Goal: Task Accomplishment & Management: Manage account settings

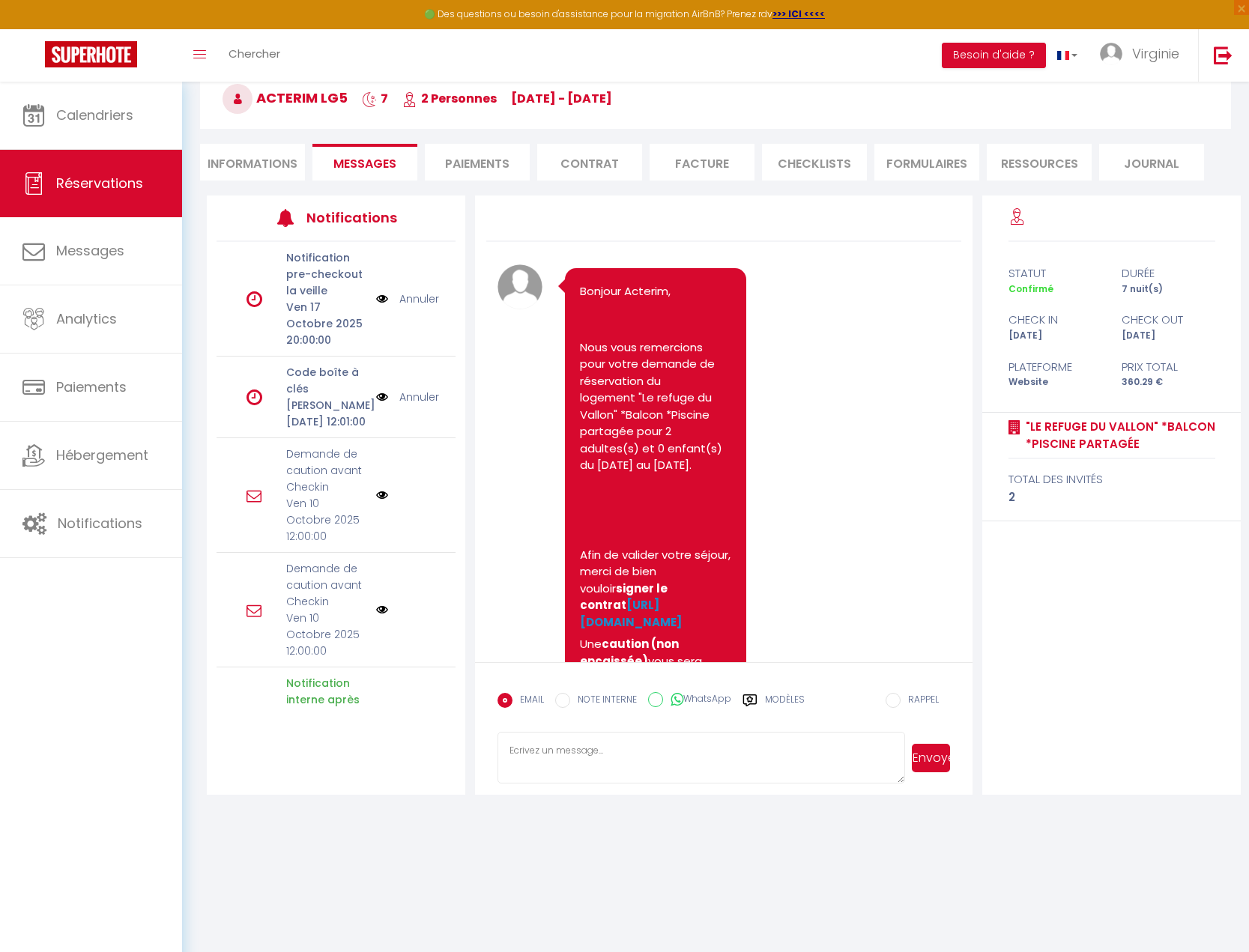
scroll to position [1986, 0]
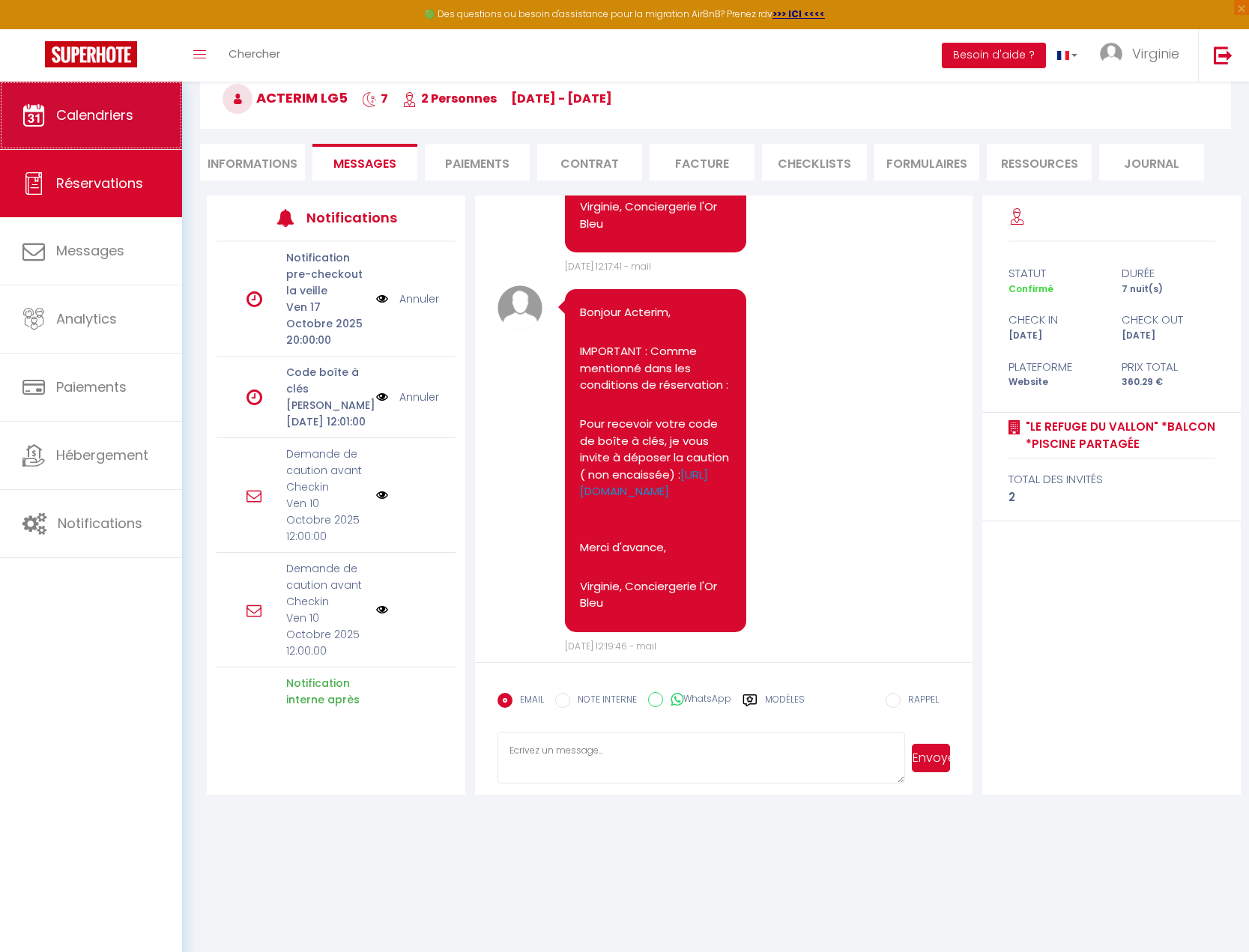
click at [90, 122] on span "Calendriers" at bounding box center [94, 115] width 77 height 19
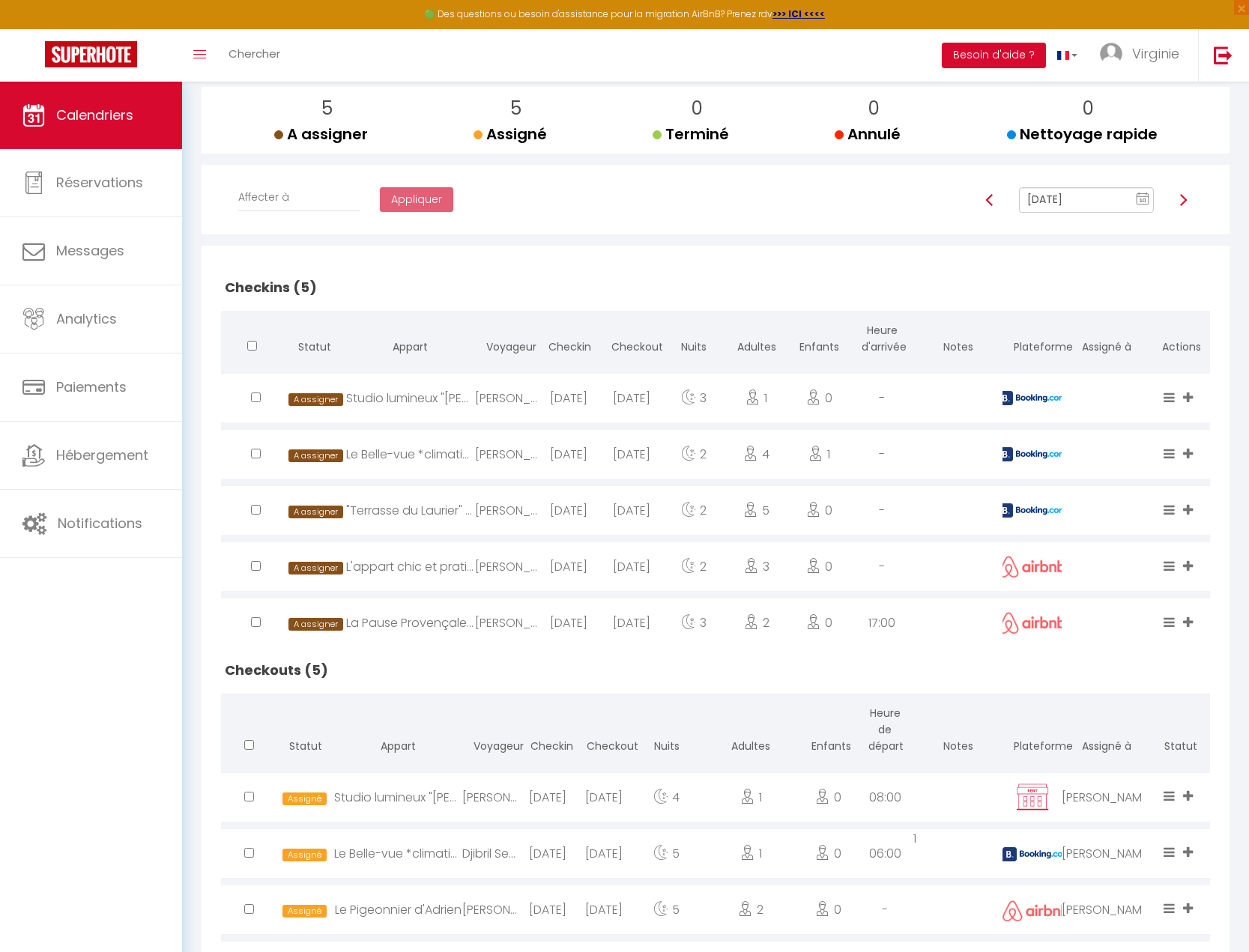
scroll to position [93, 0]
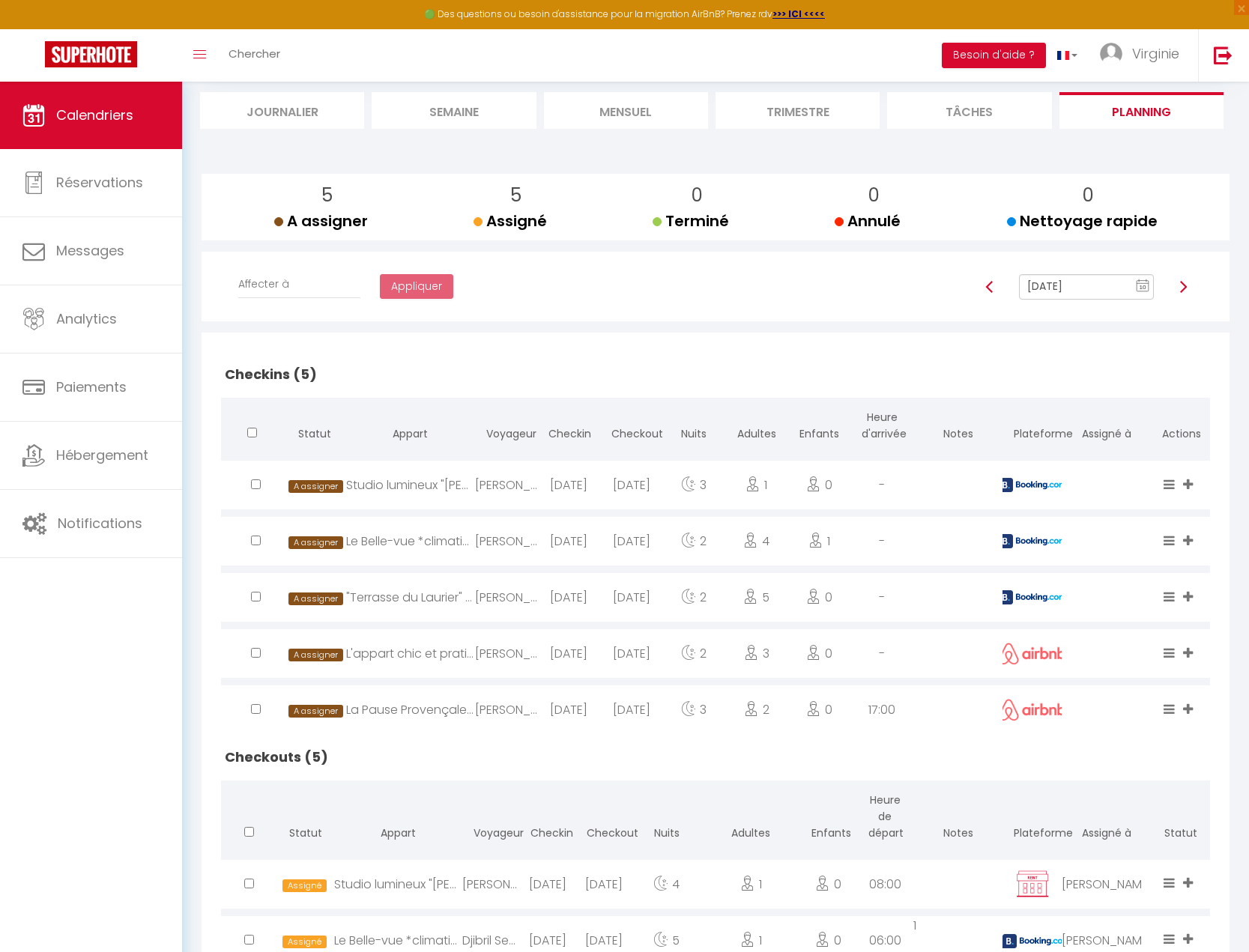
click at [1187, 288] on img at bounding box center [1183, 286] width 12 height 12
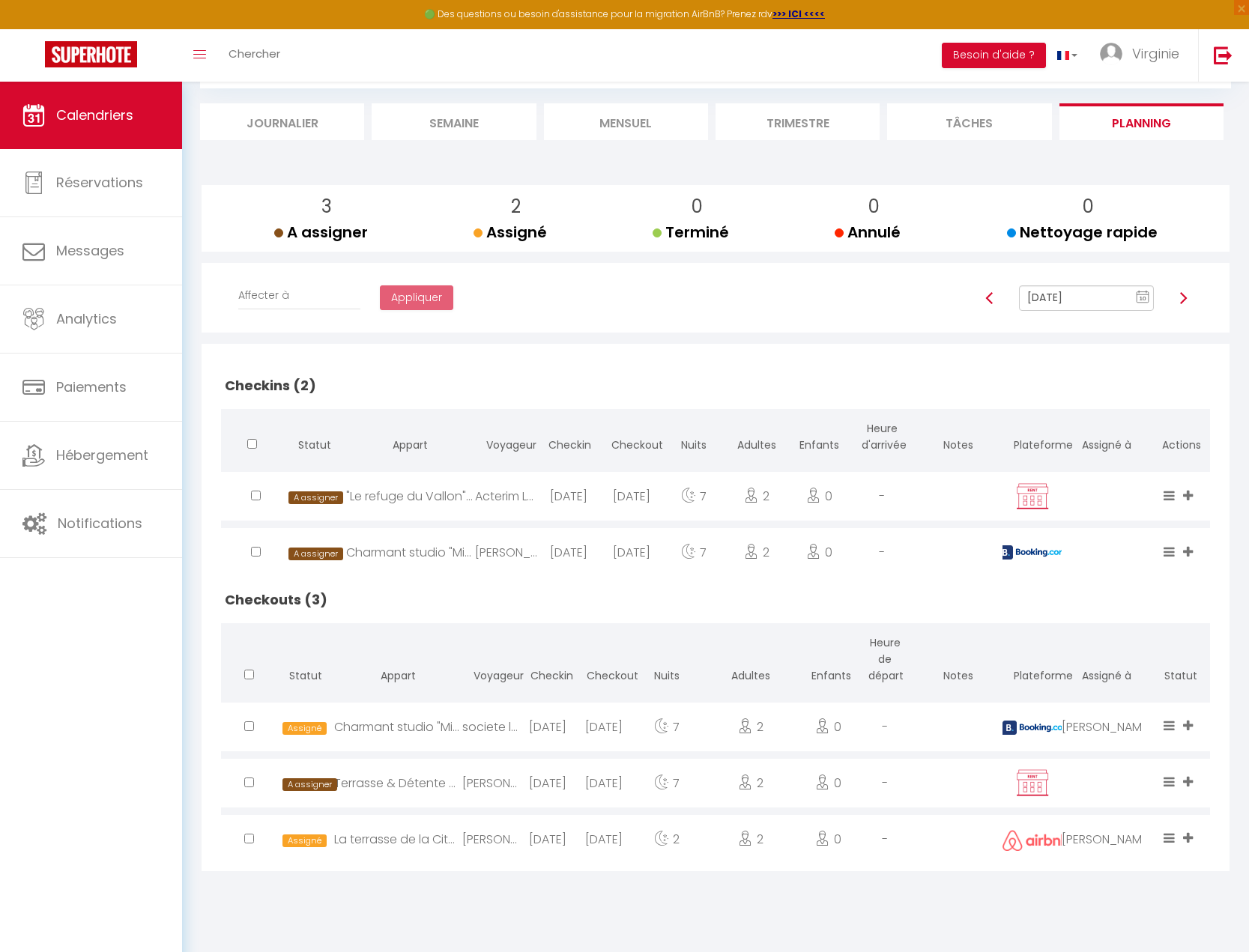
click at [1184, 297] on img at bounding box center [1183, 297] width 12 height 12
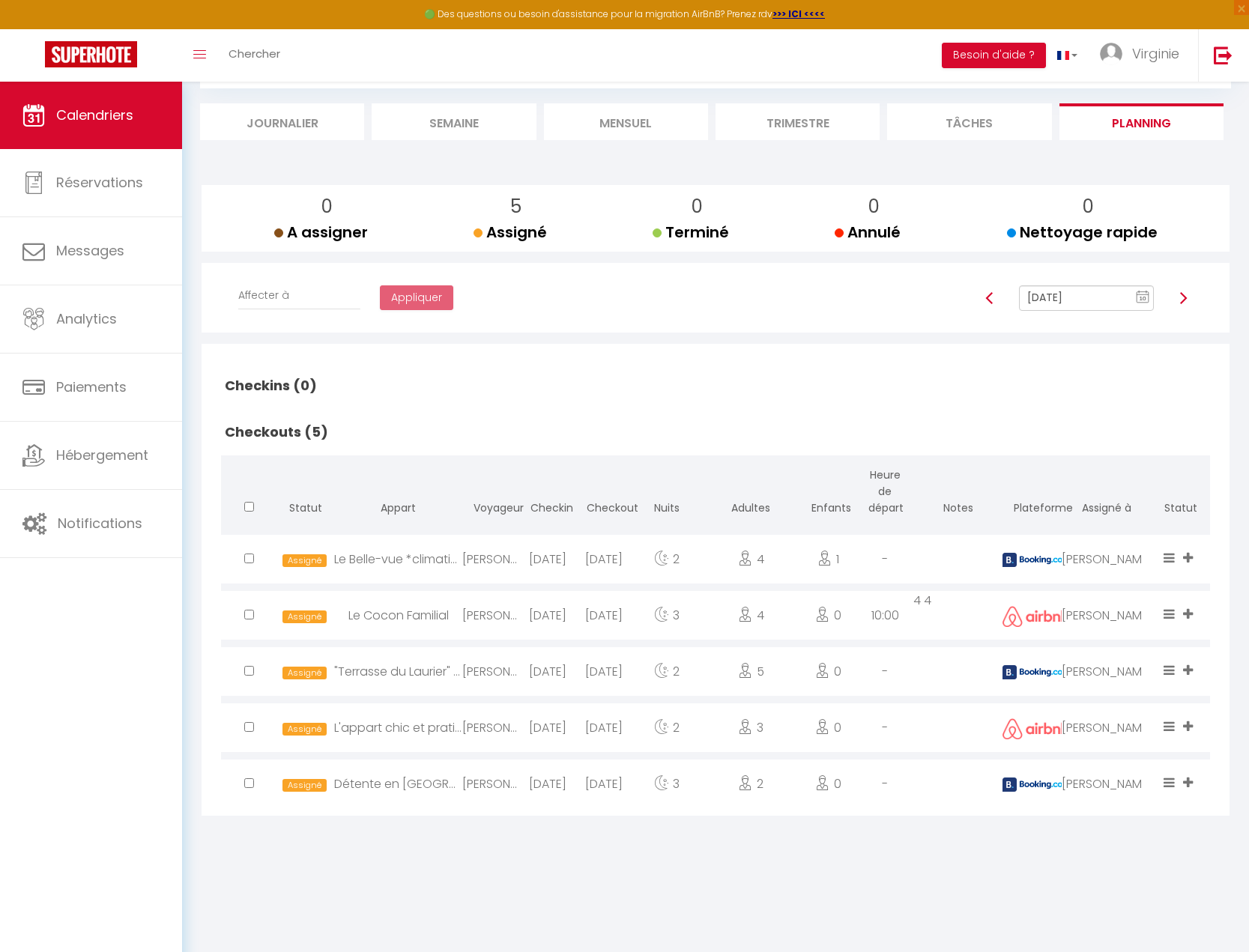
click at [1067, 296] on input "[DATE]" at bounding box center [1086, 297] width 135 height 25
click at [988, 298] on img at bounding box center [989, 297] width 12 height 12
type input "[DATE]"
checkbox input "false"
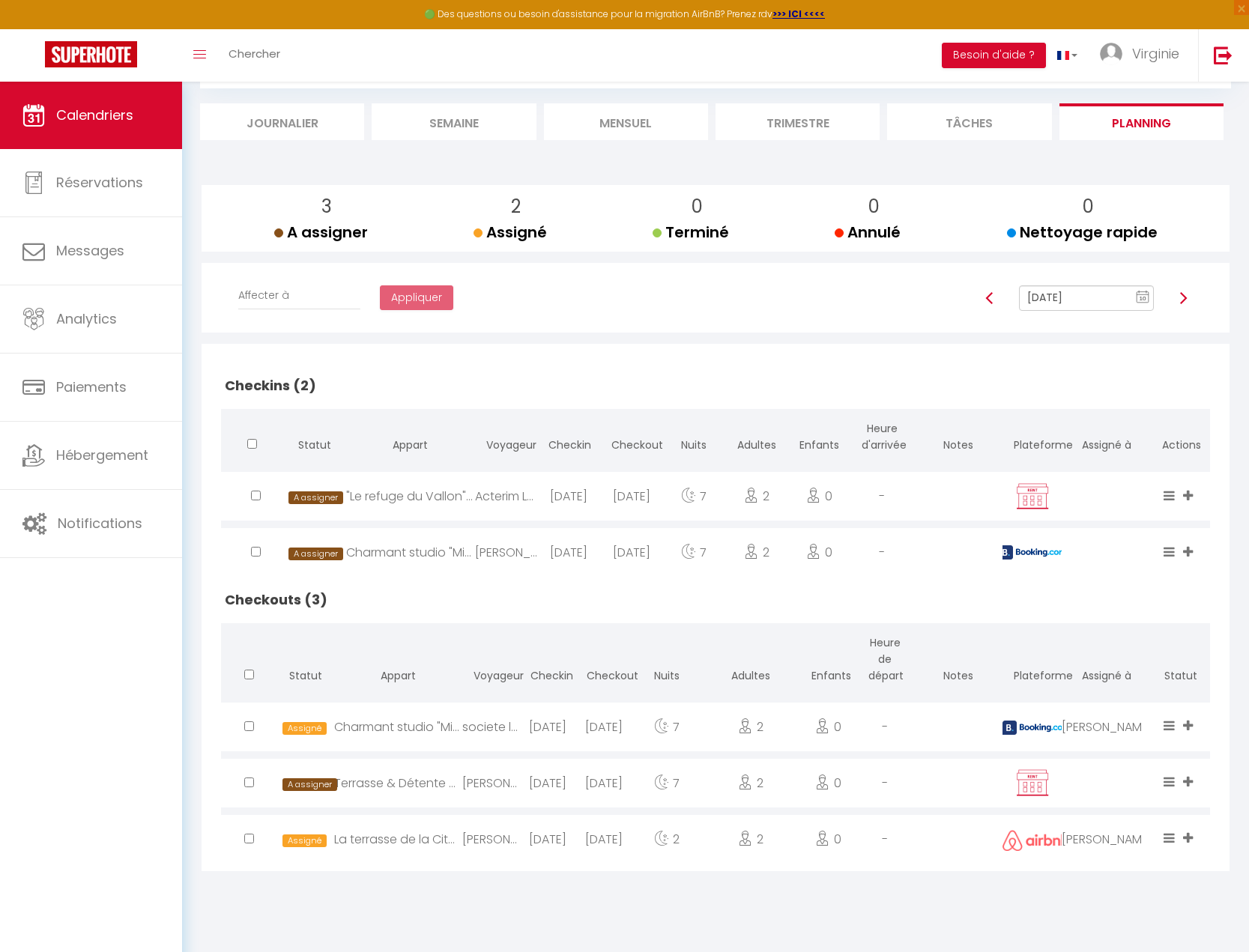
click at [988, 297] on img at bounding box center [989, 297] width 12 height 12
type input "[DATE]"
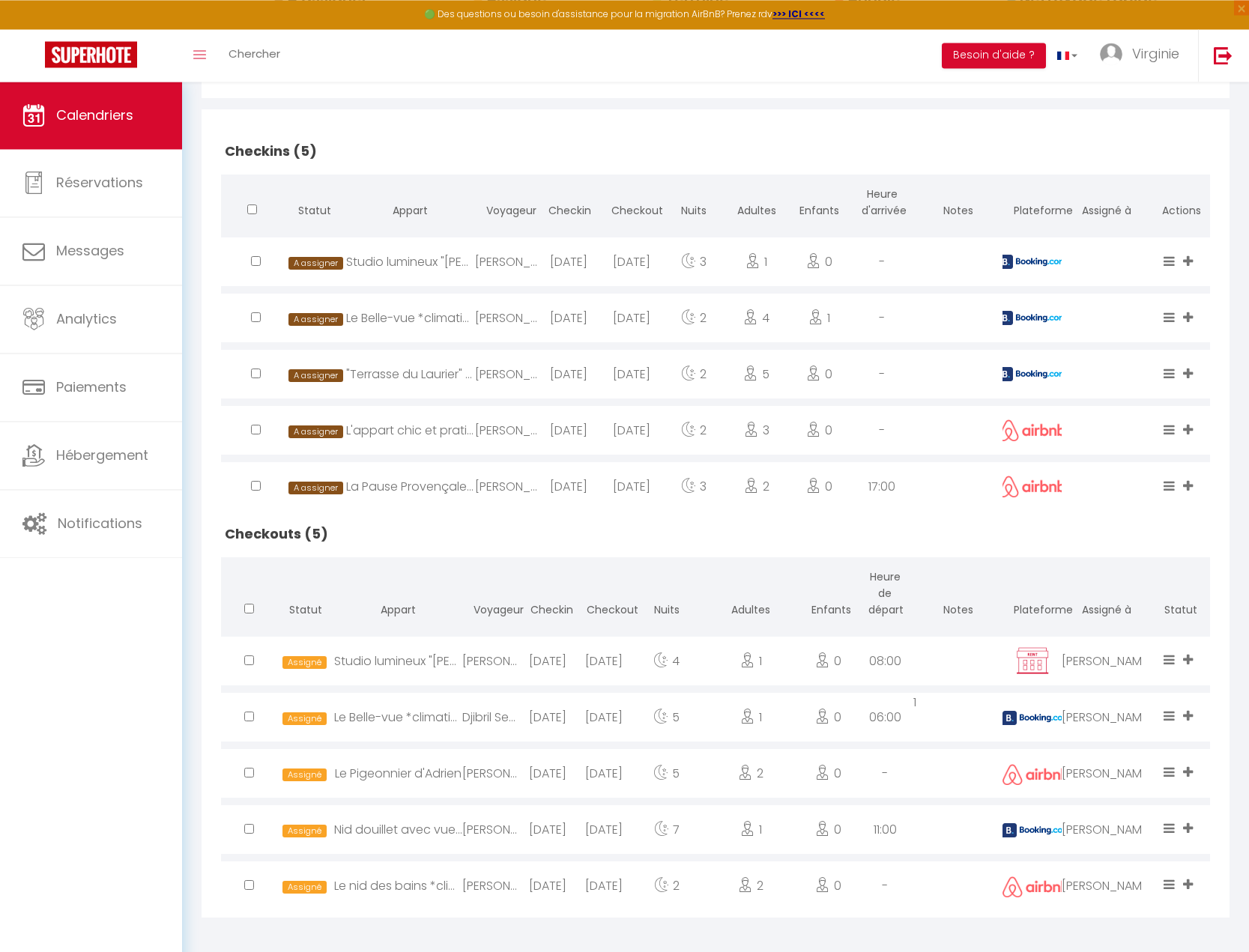
scroll to position [322, 0]
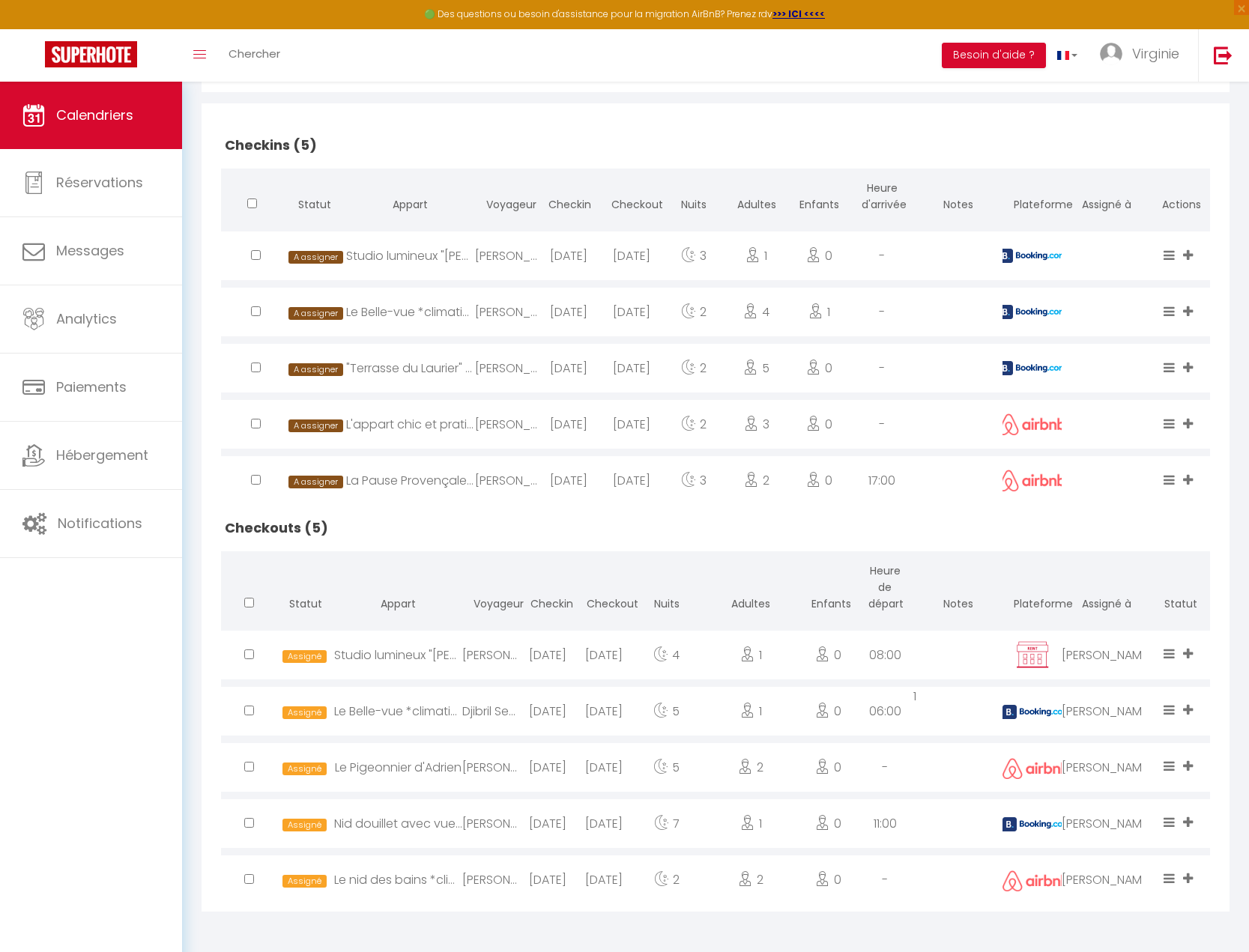
click at [400, 370] on div ""Terrasse du Laurier" *Centre-ville *[GEOGRAPHIC_DATA]" at bounding box center [411, 368] width 129 height 49
select select "0"
select select "1"
select select
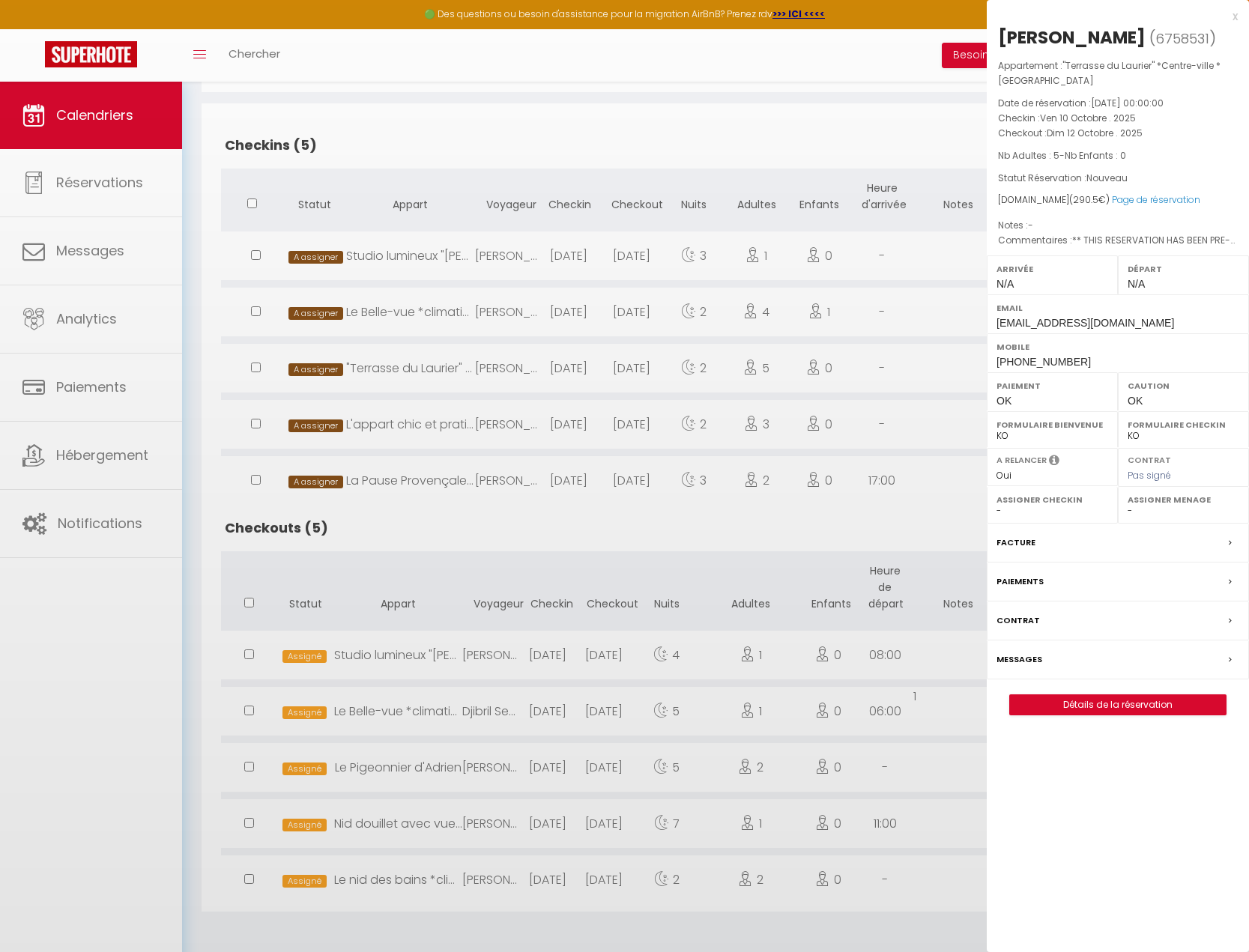
select select "48632"
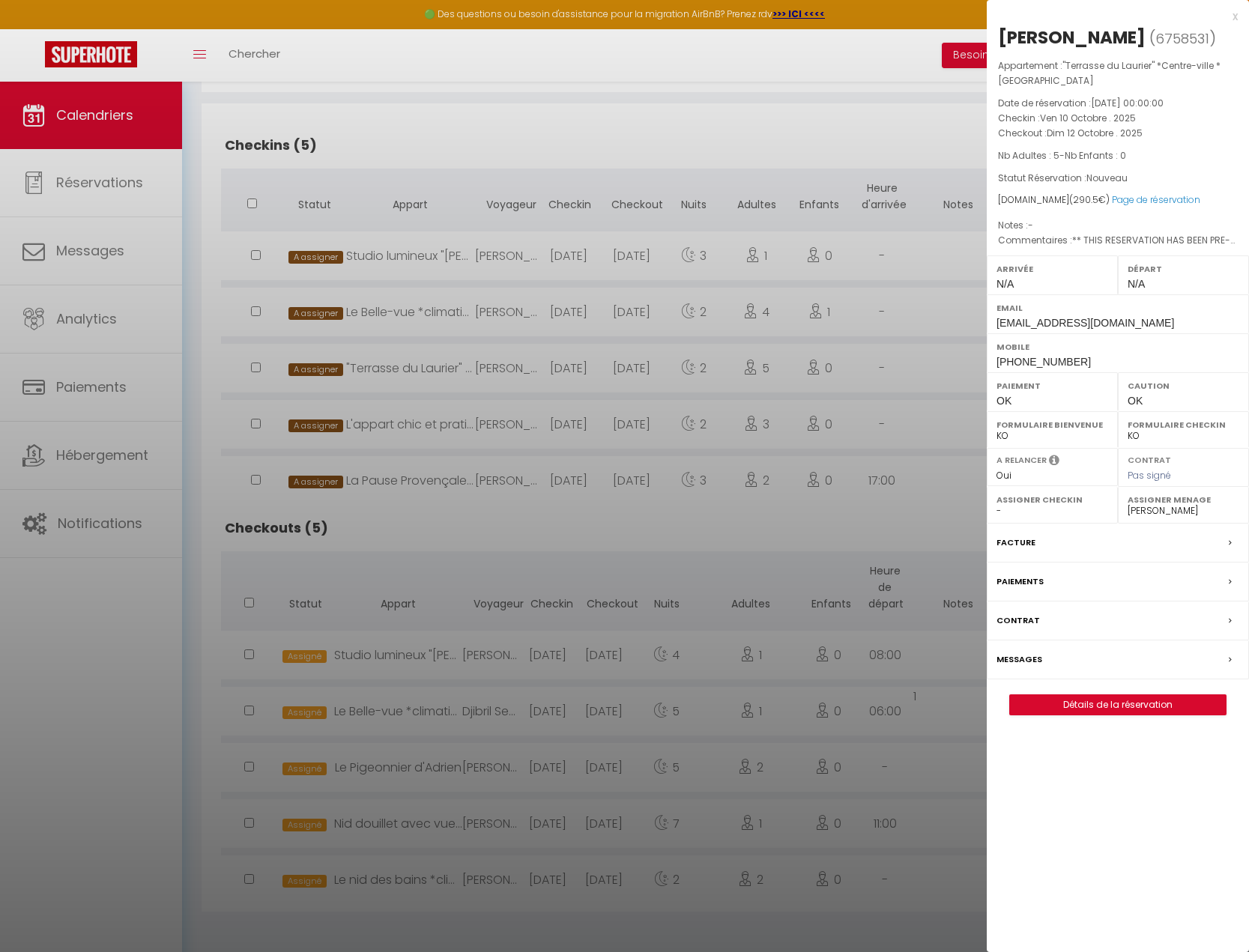
click at [403, 249] on div at bounding box center [624, 476] width 1249 height 952
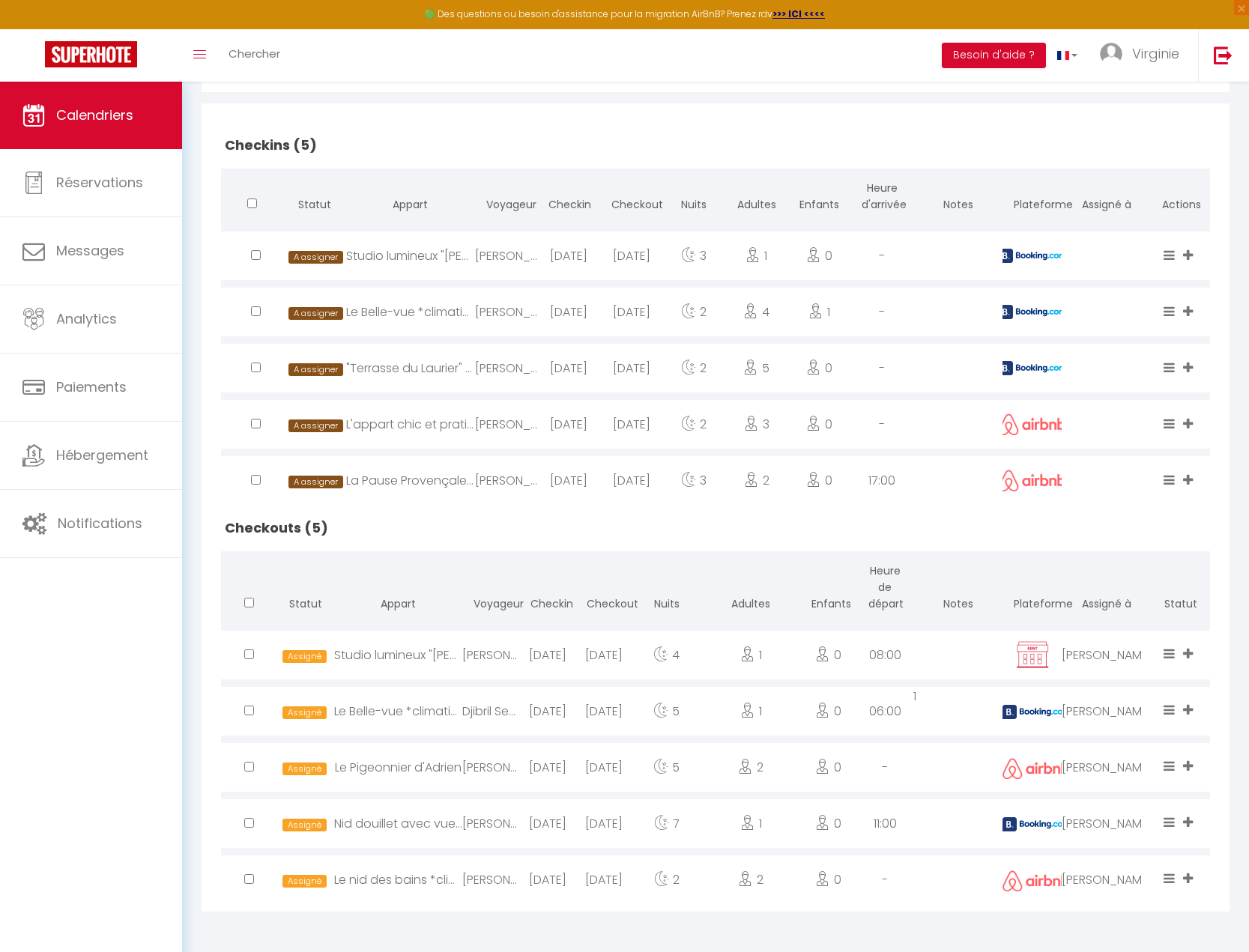
click at [403, 249] on div "Studio lumineux "[PERSON_NAME]"" at bounding box center [411, 255] width 129 height 49
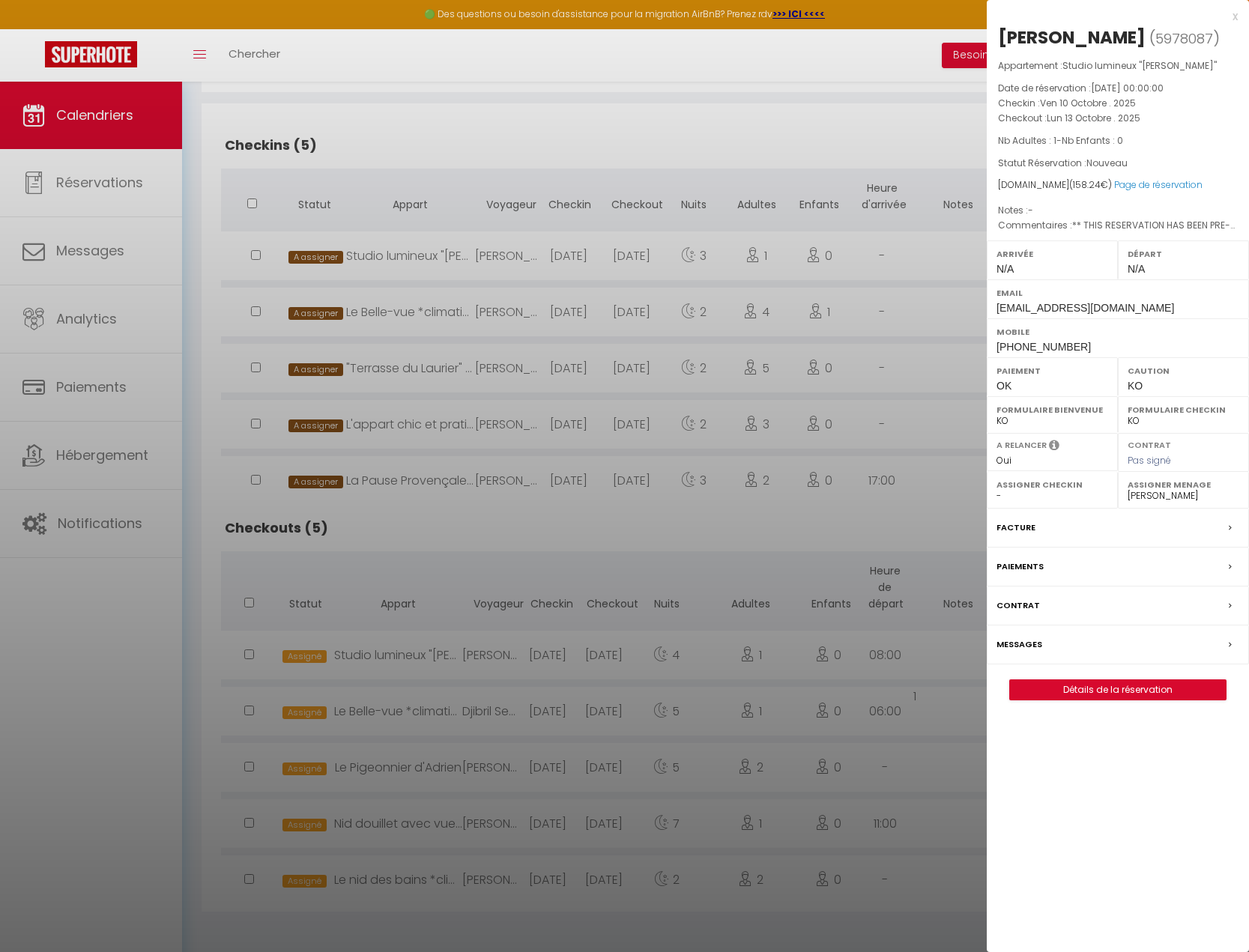
click at [403, 250] on div at bounding box center [624, 476] width 1249 height 952
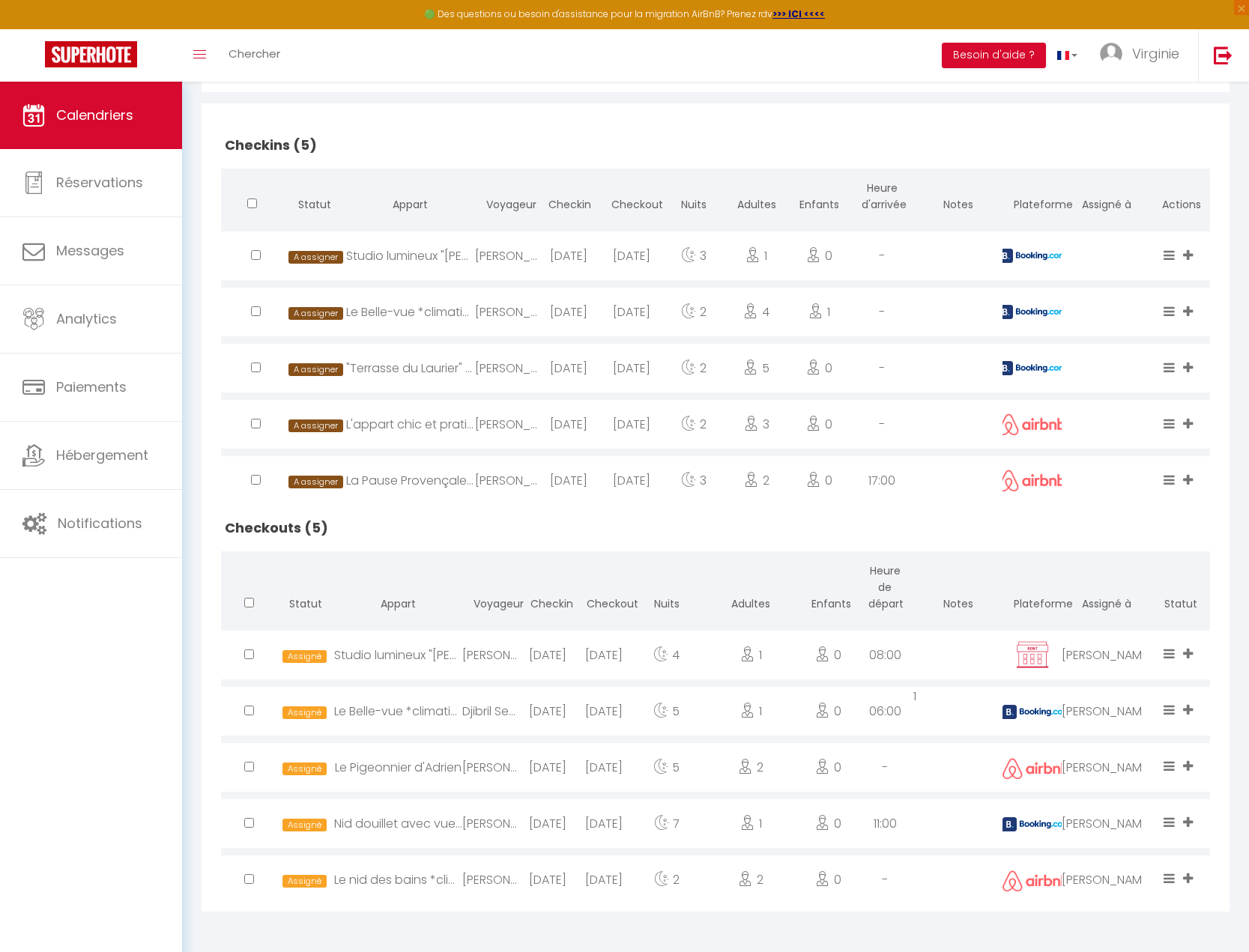
click at [417, 310] on div "Le Belle-vue *climatisé" at bounding box center [411, 312] width 129 height 49
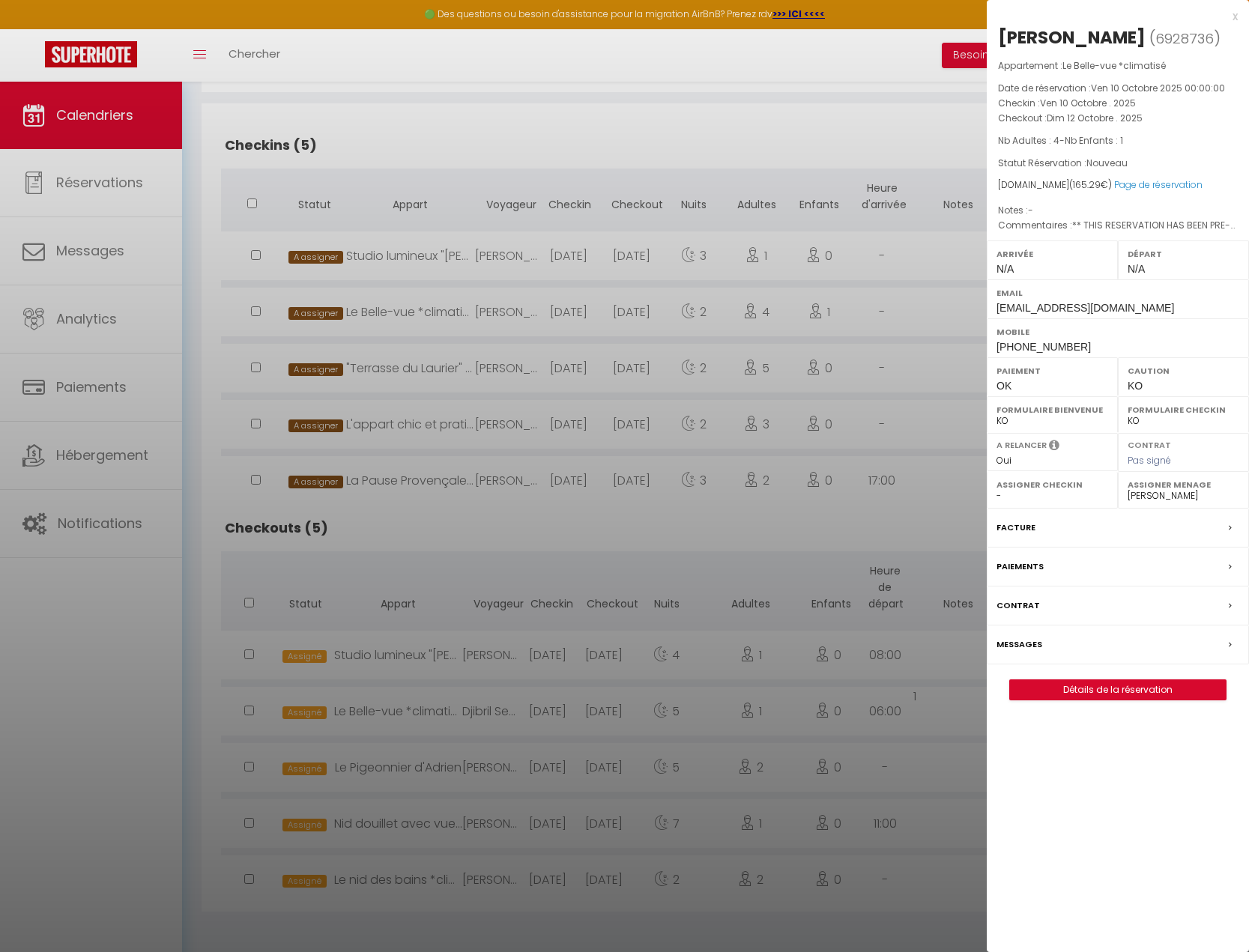
click at [417, 310] on div at bounding box center [624, 476] width 1249 height 952
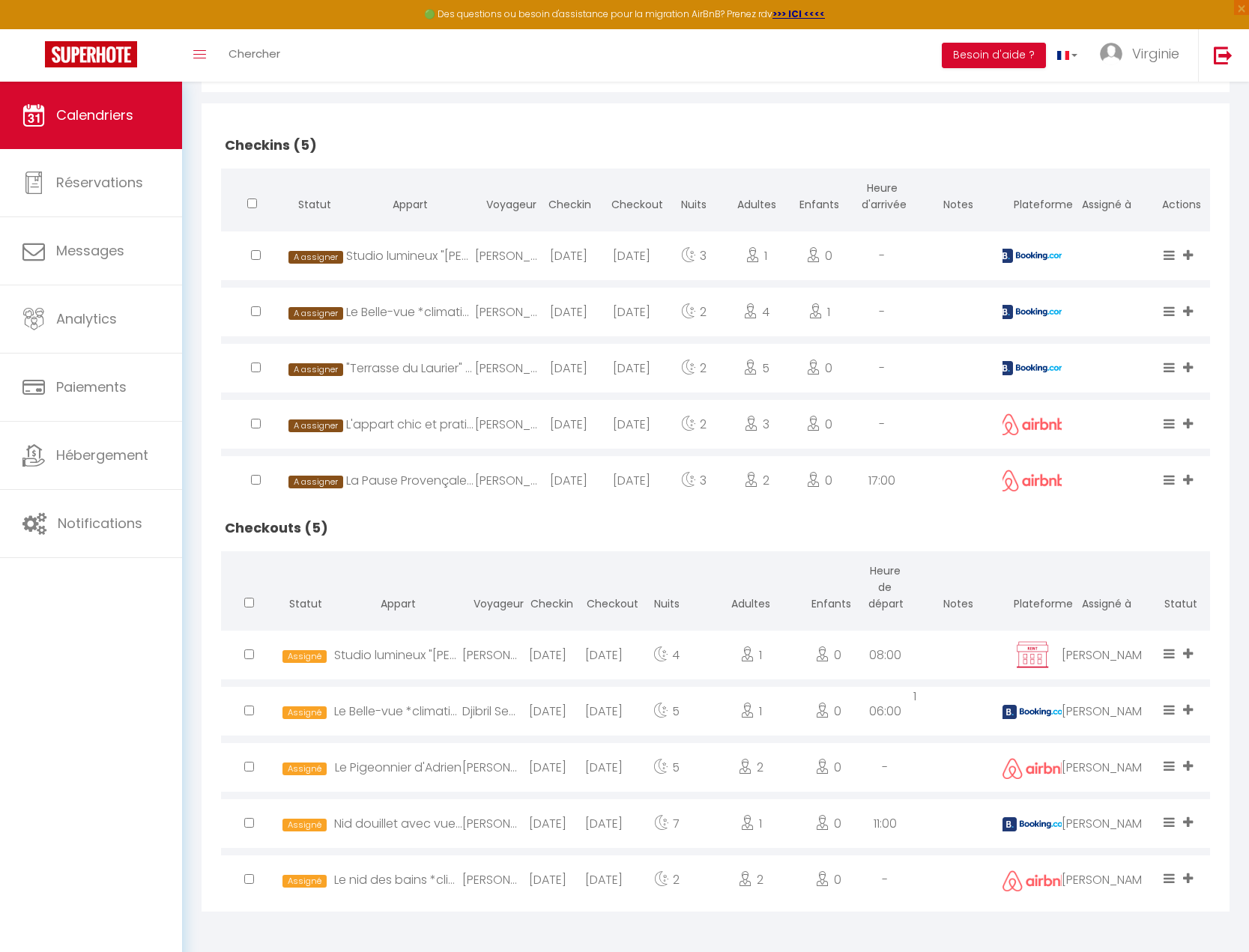
click at [417, 310] on div "Le Belle-vue *climatisé" at bounding box center [411, 312] width 129 height 49
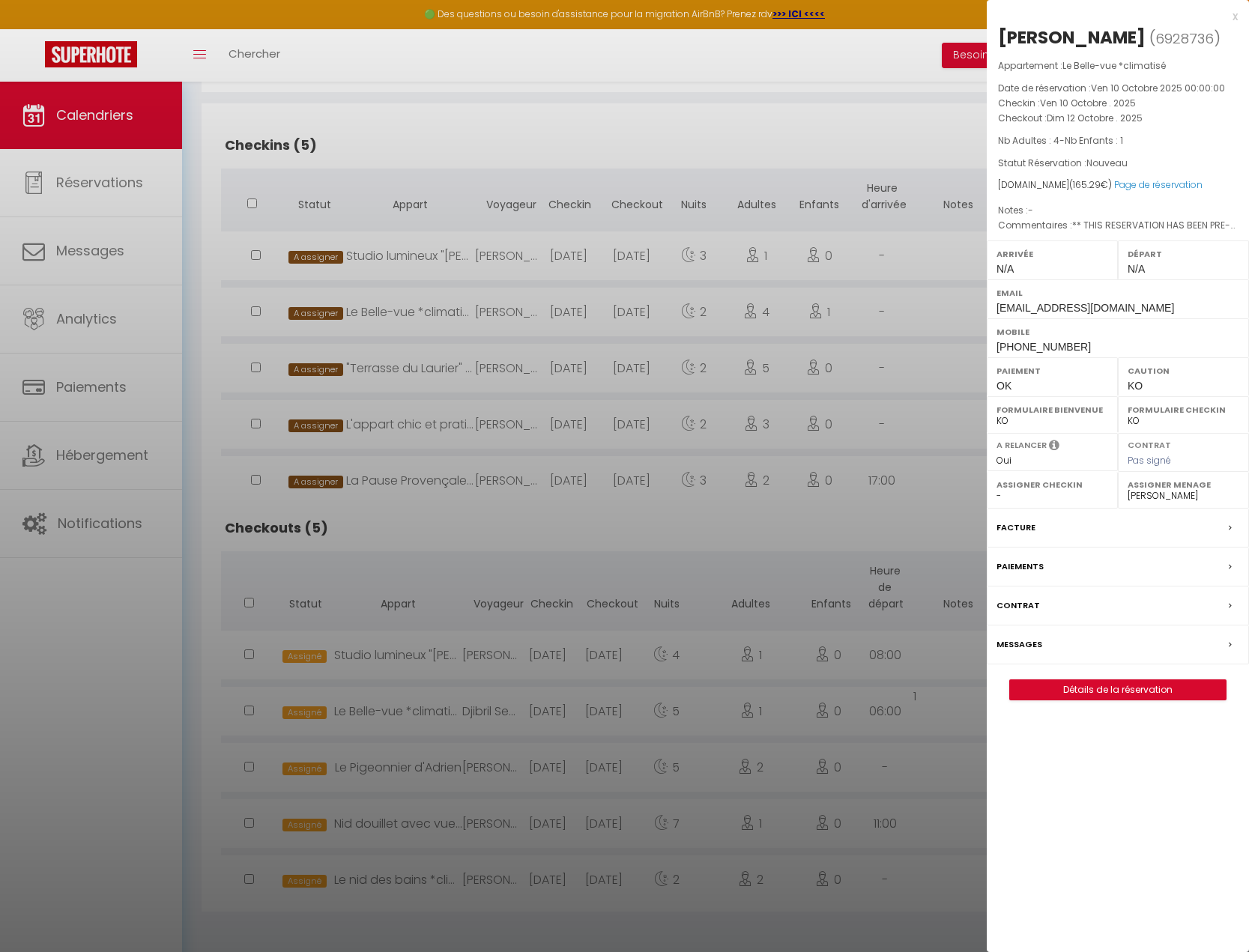
click at [1024, 644] on label "Messages" at bounding box center [1019, 644] width 46 height 16
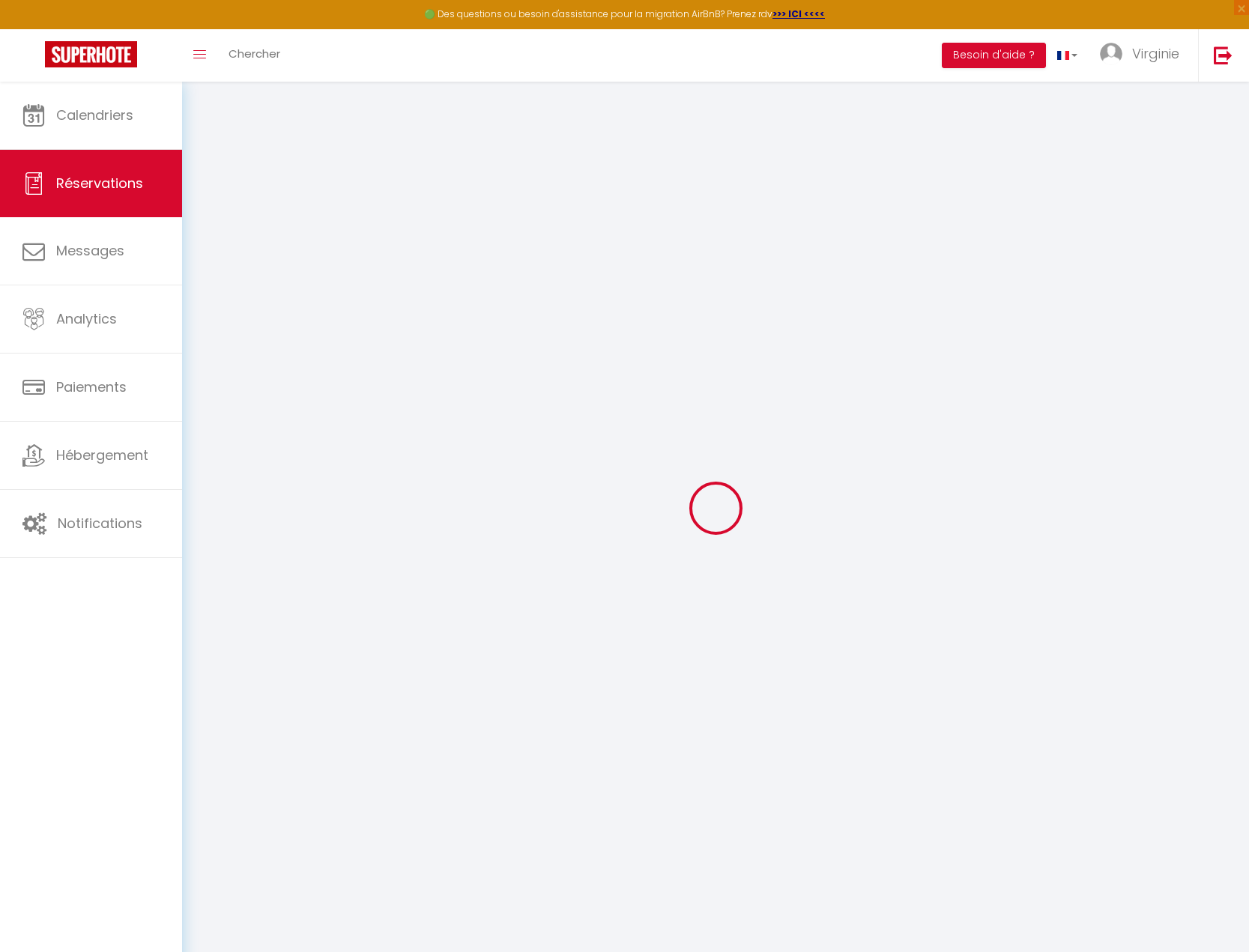
select select
checkbox input "false"
select index
type textarea "** THIS RESERVATION HAS BEEN PRE-PAID ** BOOKING NOTE : Payment charge is EUR 2…"
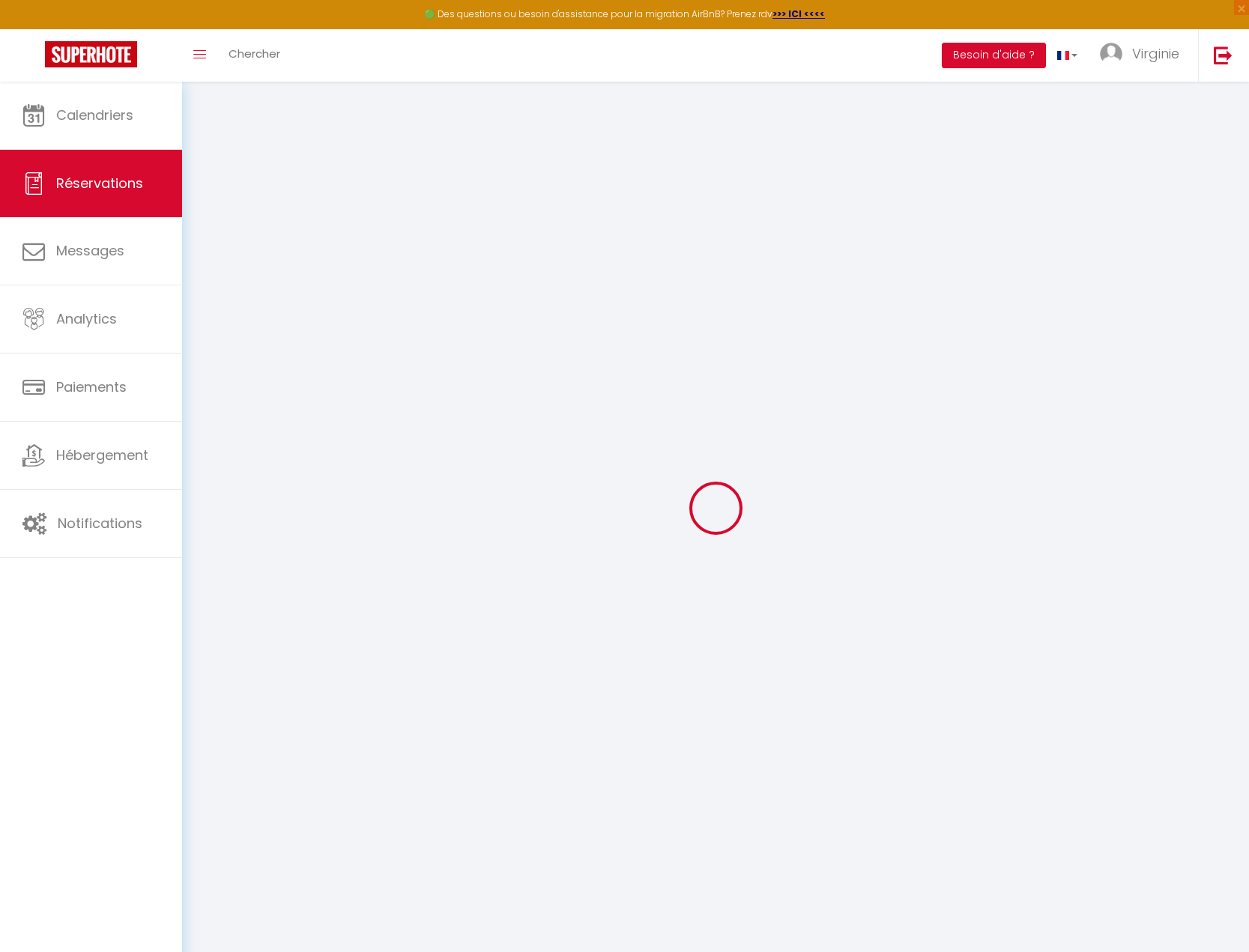
select select
checkbox input "false"
select index
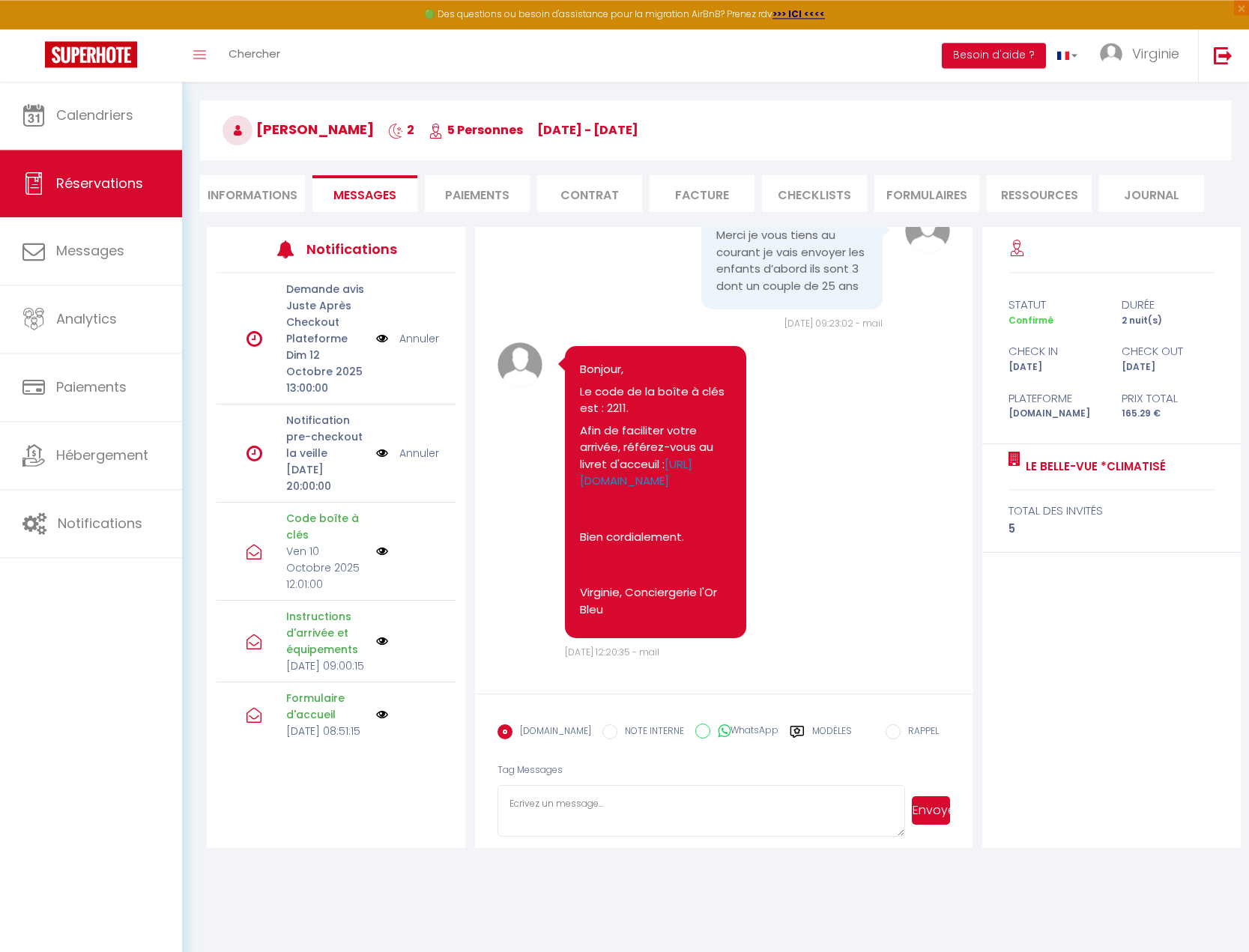
scroll to position [81, 0]
